Goal: Task Accomplishment & Management: Manage account settings

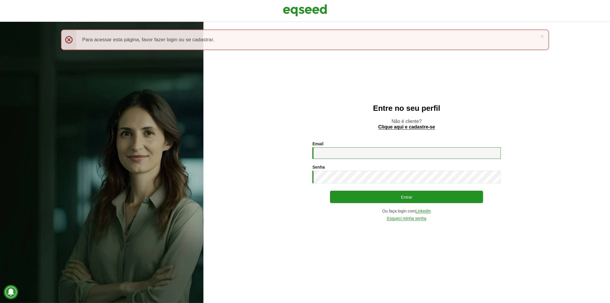
type input "**********"
click at [329, 197] on div "**********" at bounding box center [406, 180] width 188 height 79
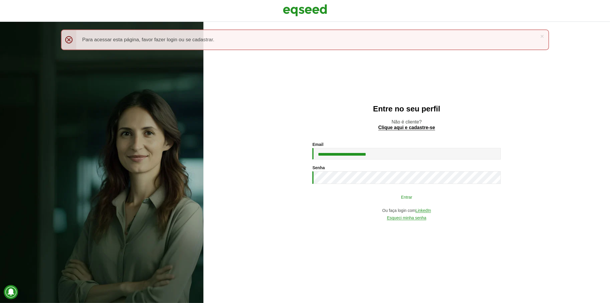
click at [336, 197] on button "Entrar" at bounding box center [406, 196] width 153 height 11
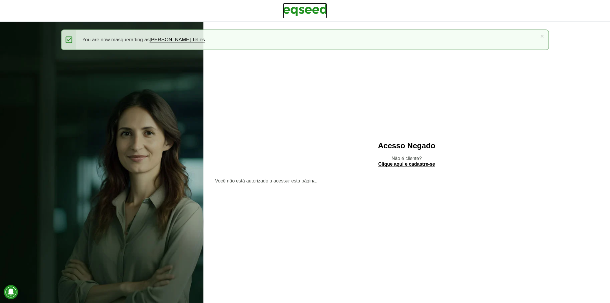
click at [289, 13] on img at bounding box center [305, 10] width 44 height 15
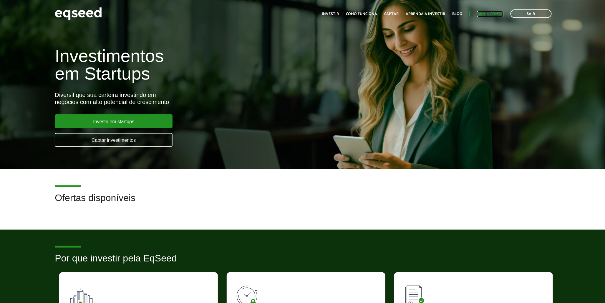
drag, startPoint x: 0, startPoint y: 0, endPoint x: 501, endPoint y: 12, distance: 501.2
click at [501, 12] on link "Minha conta" at bounding box center [490, 14] width 26 height 4
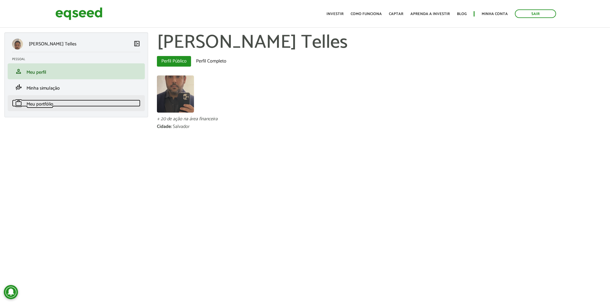
click at [57, 103] on link "work Meu portfólio" at bounding box center [76, 103] width 128 height 7
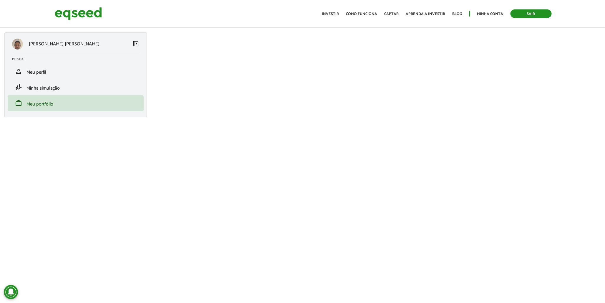
click at [514, 10] on link "Sair" at bounding box center [531, 13] width 41 height 9
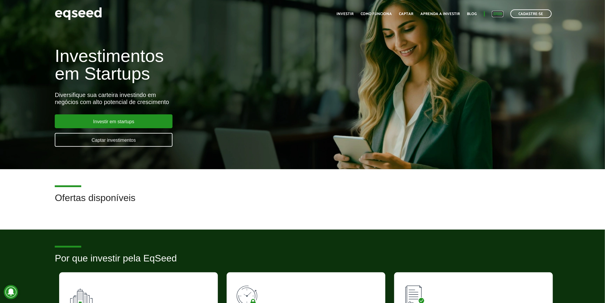
click at [497, 13] on link "Login" at bounding box center [497, 14] width 11 height 4
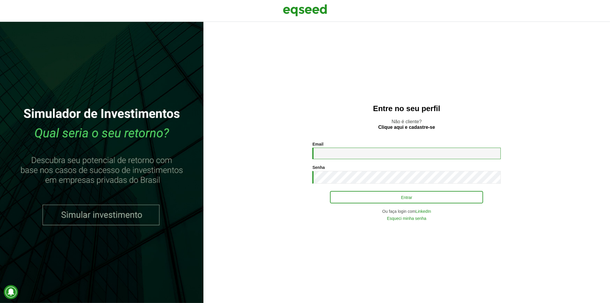
type input "**********"
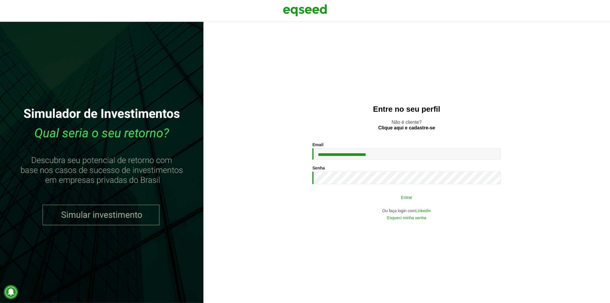
click at [371, 195] on button "Entrar" at bounding box center [406, 196] width 153 height 11
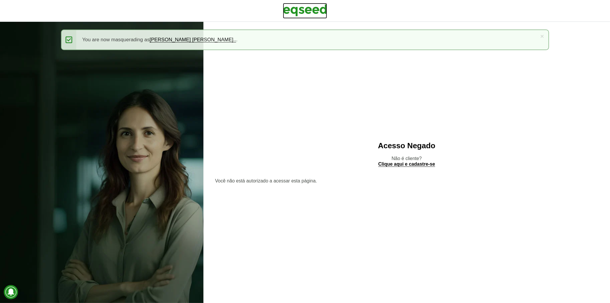
click at [319, 18] on link at bounding box center [305, 11] width 44 height 16
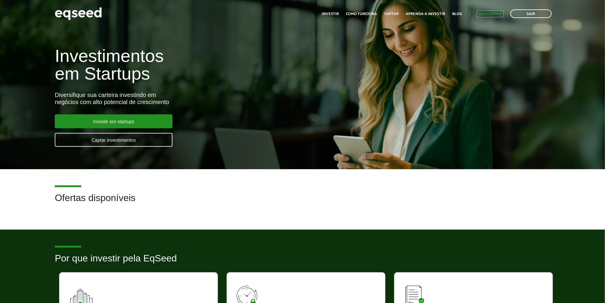
click at [486, 14] on link "Minha conta" at bounding box center [490, 14] width 26 height 4
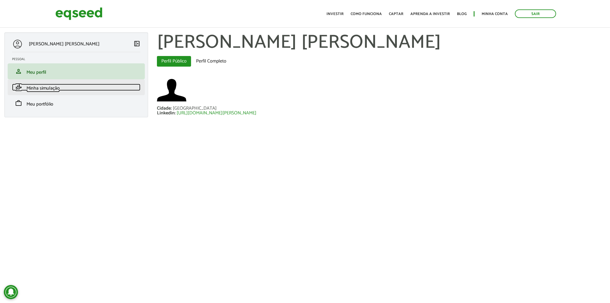
click at [107, 84] on link "finance_mode Minha simulação" at bounding box center [76, 87] width 128 height 7
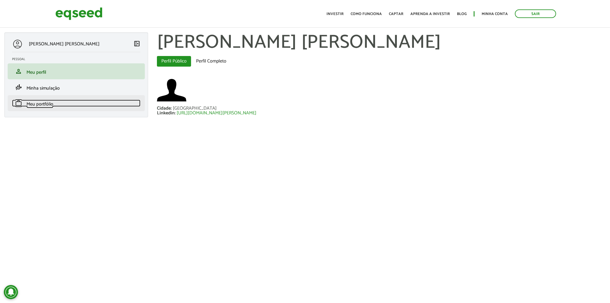
click at [86, 103] on link "work Meu portfólio" at bounding box center [76, 103] width 128 height 7
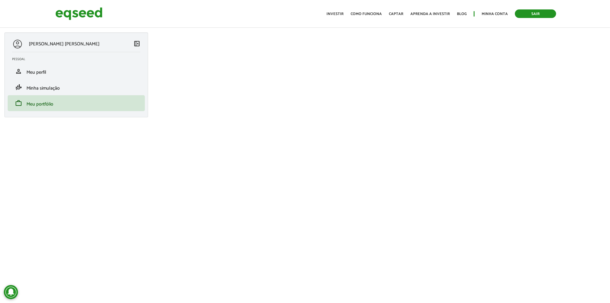
click at [546, 14] on link "Sair" at bounding box center [535, 13] width 41 height 9
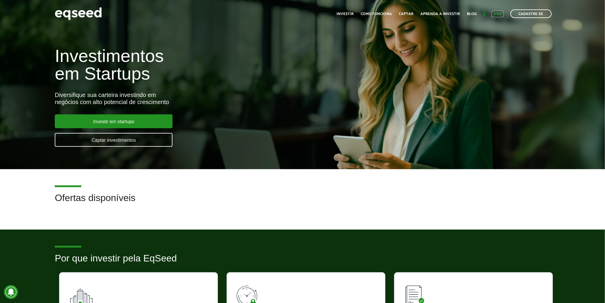
click at [497, 14] on link "Login" at bounding box center [497, 14] width 11 height 4
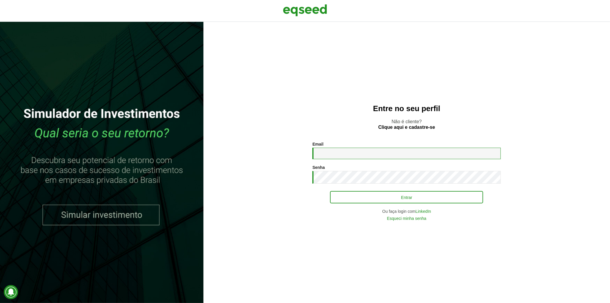
type input "**********"
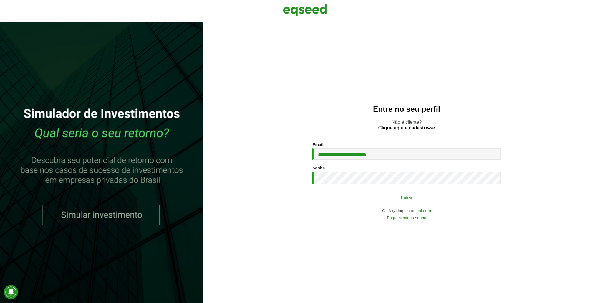
click at [466, 196] on button "Entrar" at bounding box center [406, 196] width 153 height 11
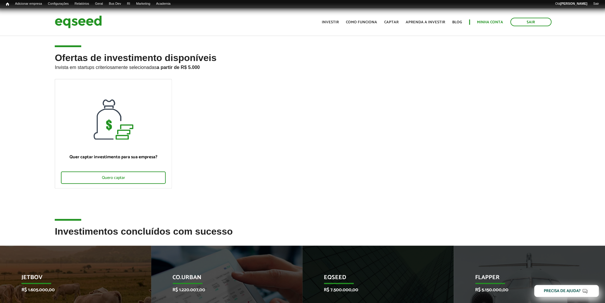
click at [498, 20] on link "Minha conta" at bounding box center [490, 22] width 26 height 4
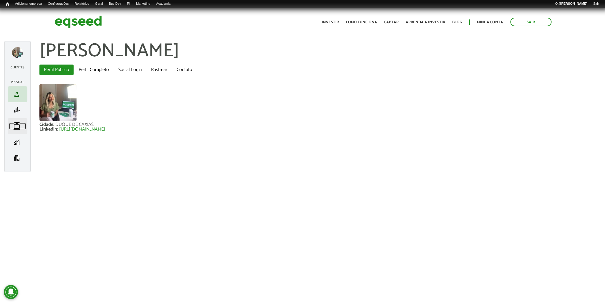
click at [24, 128] on link "work Meu portfólio" at bounding box center [17, 125] width 17 height 7
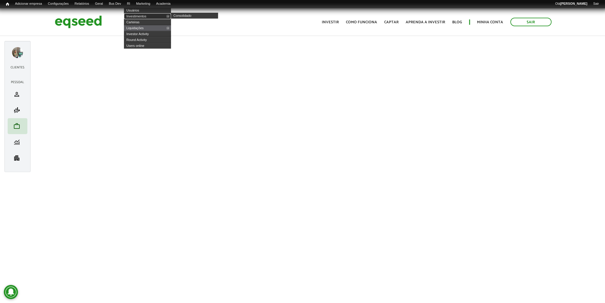
click at [145, 16] on link "Investimentos" at bounding box center [147, 16] width 47 height 6
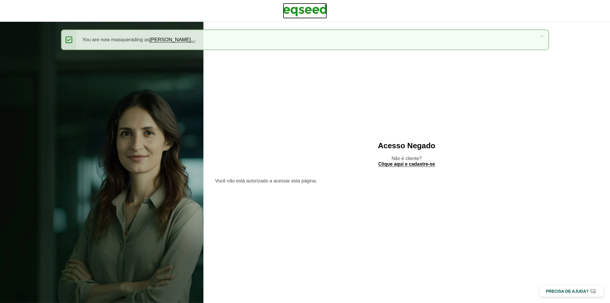
click at [295, 12] on img at bounding box center [305, 10] width 44 height 15
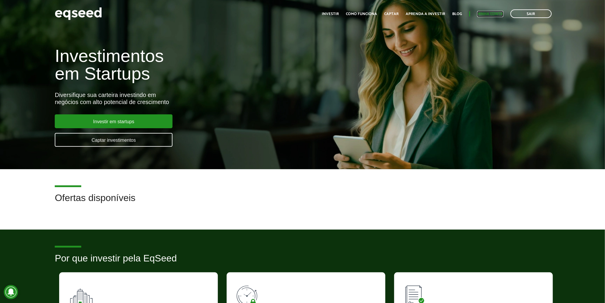
click at [488, 12] on link "Minha conta" at bounding box center [490, 14] width 26 height 4
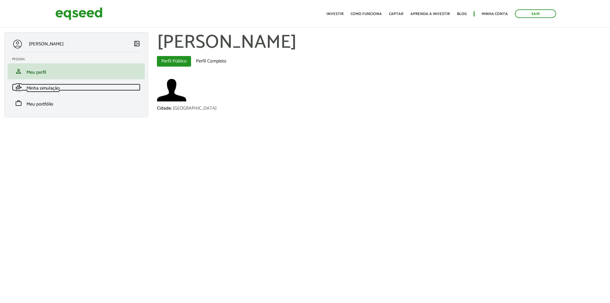
click at [49, 89] on span "Minha simulação" at bounding box center [42, 88] width 33 height 8
drag, startPoint x: 0, startPoint y: 0, endPoint x: 49, endPoint y: 89, distance: 101.6
click at [49, 89] on span "Minha simulação" at bounding box center [42, 88] width 33 height 8
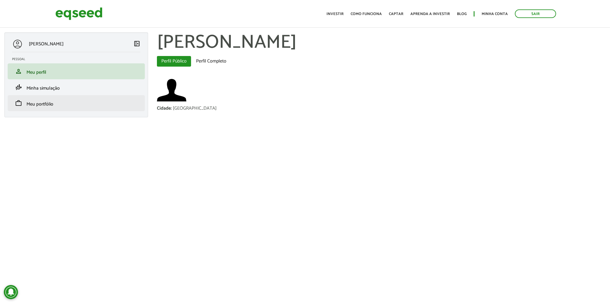
click at [48, 99] on li "work Meu portfólio" at bounding box center [76, 103] width 137 height 16
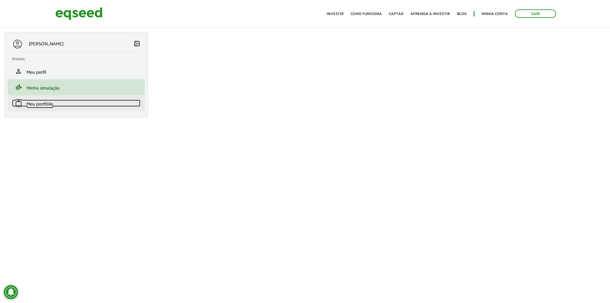
drag, startPoint x: 0, startPoint y: 0, endPoint x: 49, endPoint y: 103, distance: 114.2
click at [49, 103] on span "Meu portfólio" at bounding box center [39, 104] width 27 height 8
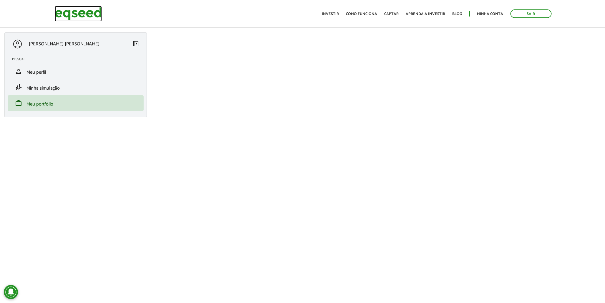
click at [63, 18] on img at bounding box center [78, 14] width 47 height 16
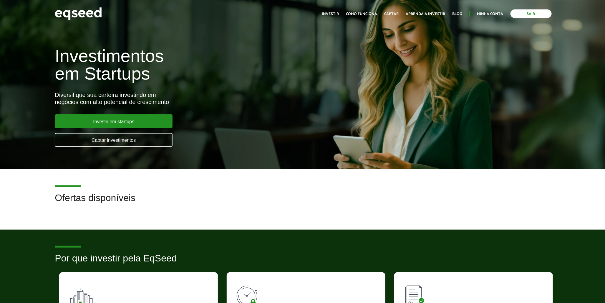
click at [523, 13] on link "Sair" at bounding box center [531, 13] width 41 height 9
click at [493, 12] on link "Login" at bounding box center [497, 14] width 11 height 4
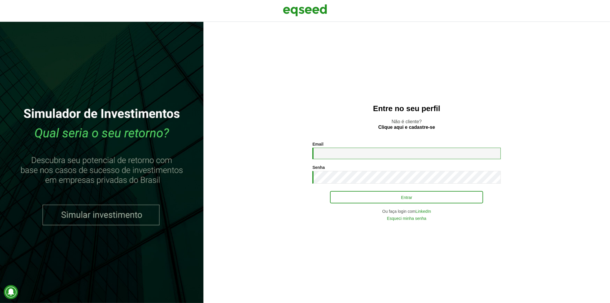
type input "**********"
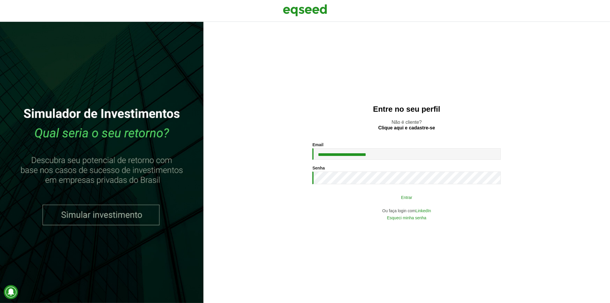
click at [337, 198] on button "Entrar" at bounding box center [406, 196] width 153 height 11
